Goal: Go to known website: Access a specific website the user already knows

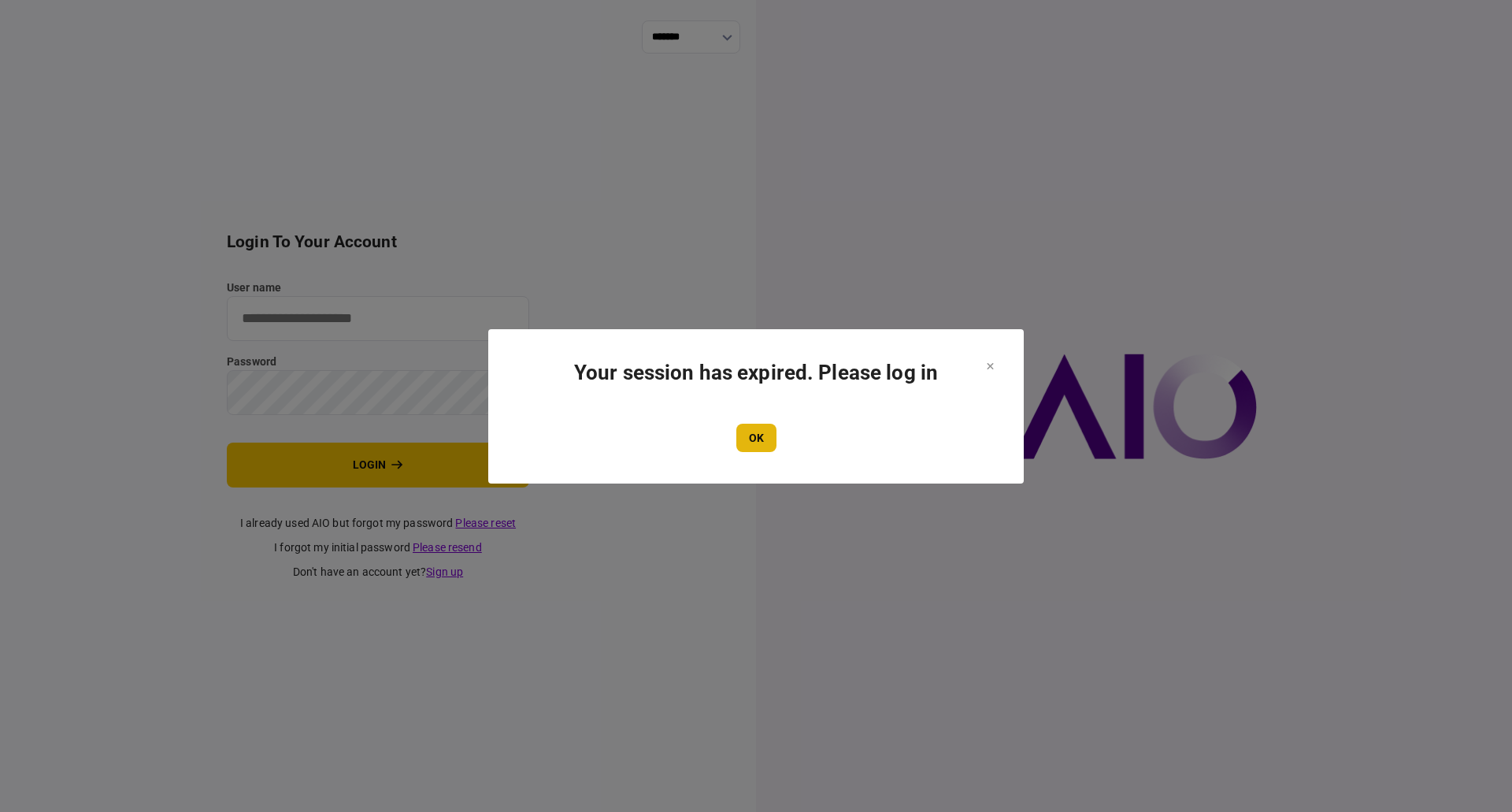
type input "**********"
click at [765, 427] on button "OK" at bounding box center [756, 438] width 40 height 29
